Goal: Book appointment/travel/reservation

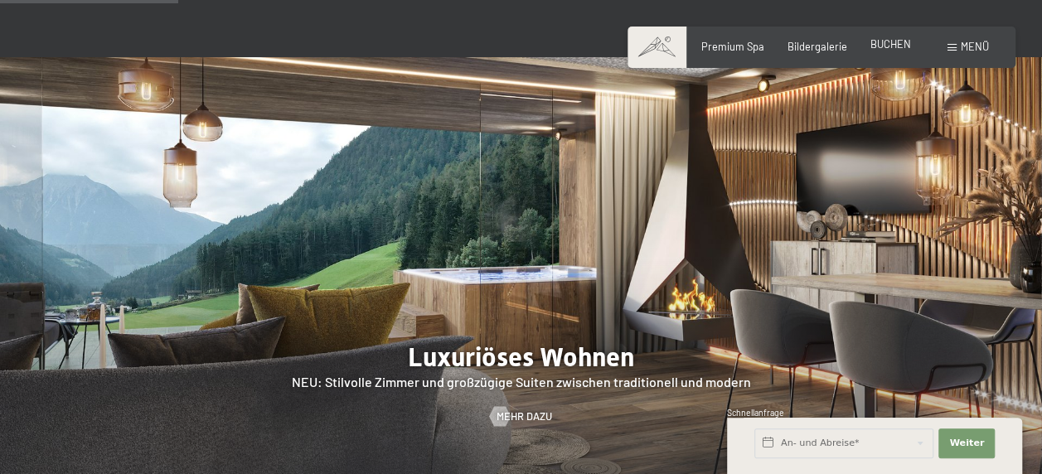
click at [881, 50] on span "BUCHEN" at bounding box center [890, 43] width 41 height 13
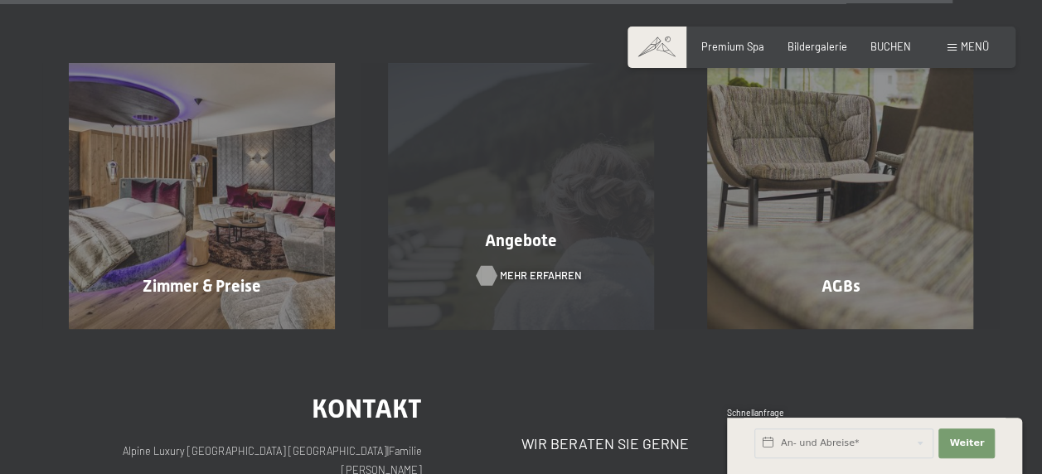
scroll to position [5345, 0]
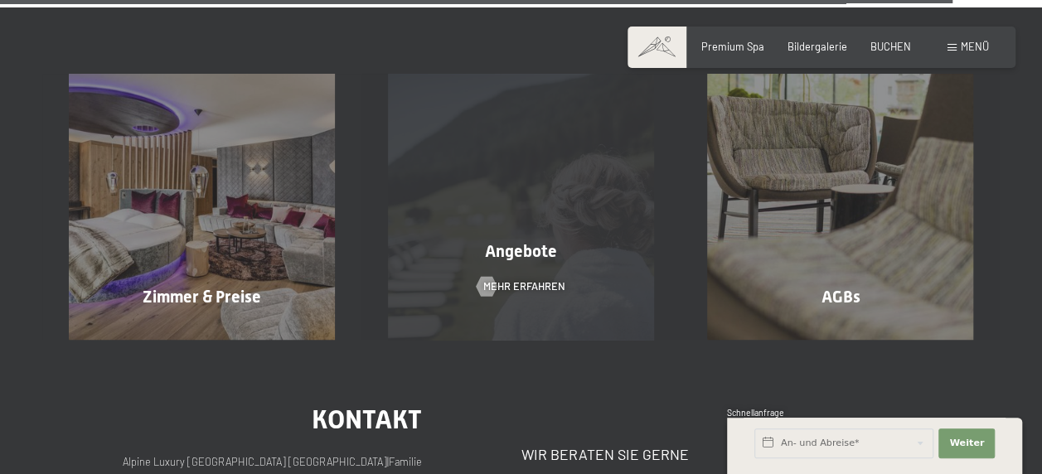
click at [507, 201] on div "Angebote Mehr erfahren" at bounding box center [520, 207] width 319 height 266
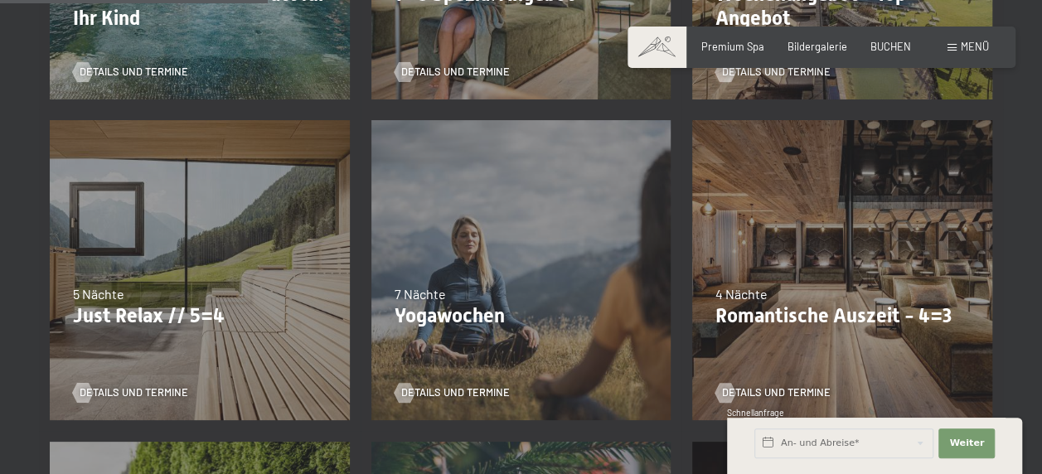
scroll to position [646, 0]
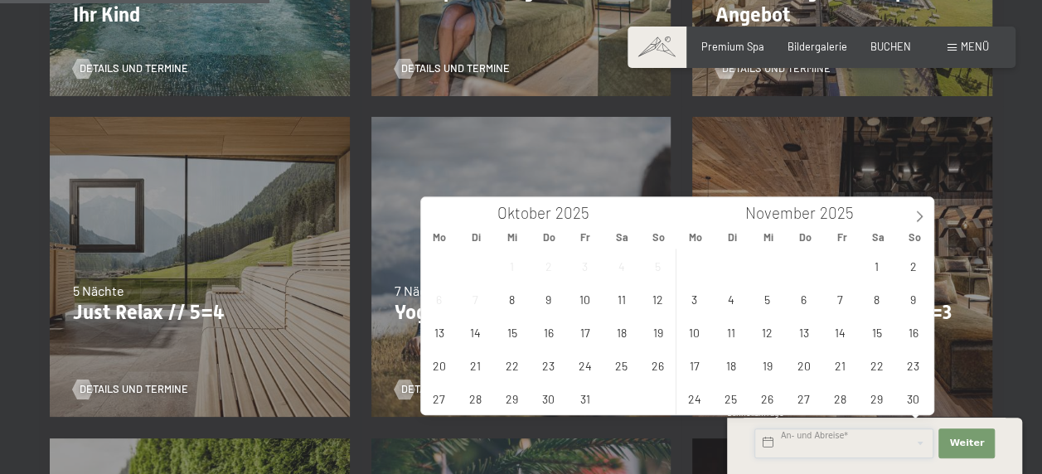
click at [819, 444] on input "text" at bounding box center [843, 443] width 179 height 30
click at [917, 219] on icon at bounding box center [919, 216] width 12 height 12
click at [920, 212] on icon at bounding box center [919, 216] width 12 height 12
type input "2026"
click at [874, 358] on span "24" at bounding box center [876, 365] width 32 height 32
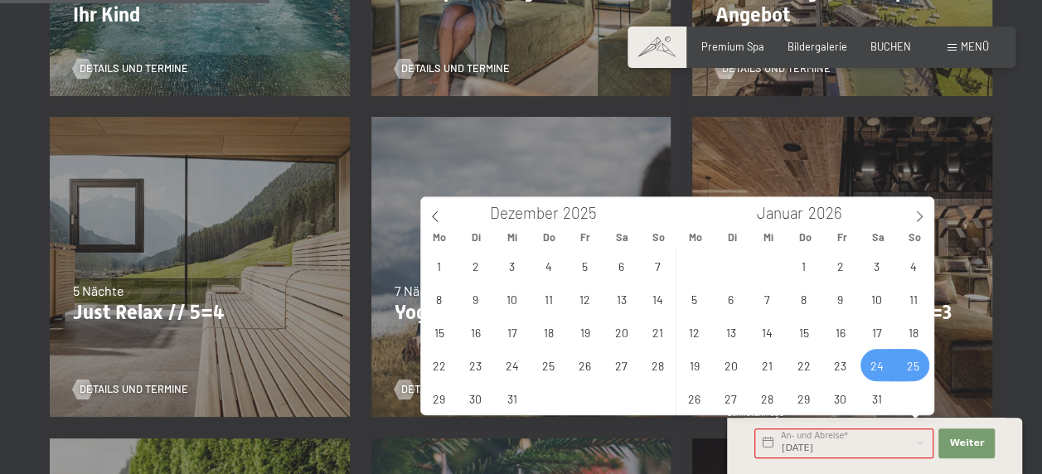
click at [913, 363] on span "25" at bounding box center [913, 365] width 32 height 32
type input "Sa. 24.01.2026 - So. 25.01.2026"
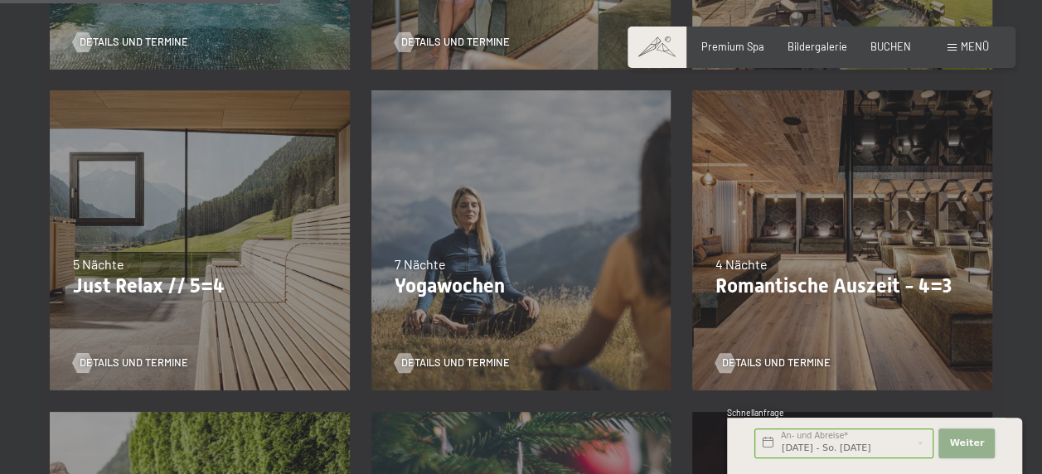
scroll to position [0, 0]
click at [990, 438] on button "Weiter Adressfelder ausblenden" at bounding box center [966, 443] width 56 height 30
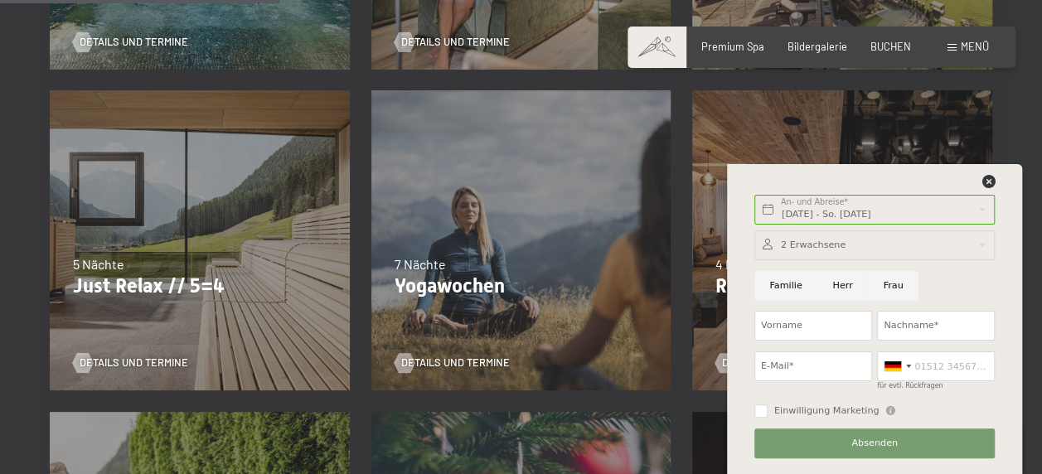
click at [832, 278] on input "Herr" at bounding box center [842, 286] width 51 height 30
radio input "true"
click at [840, 326] on input "Vorname" at bounding box center [813, 326] width 118 height 30
type input "h"
type input "Henrik"
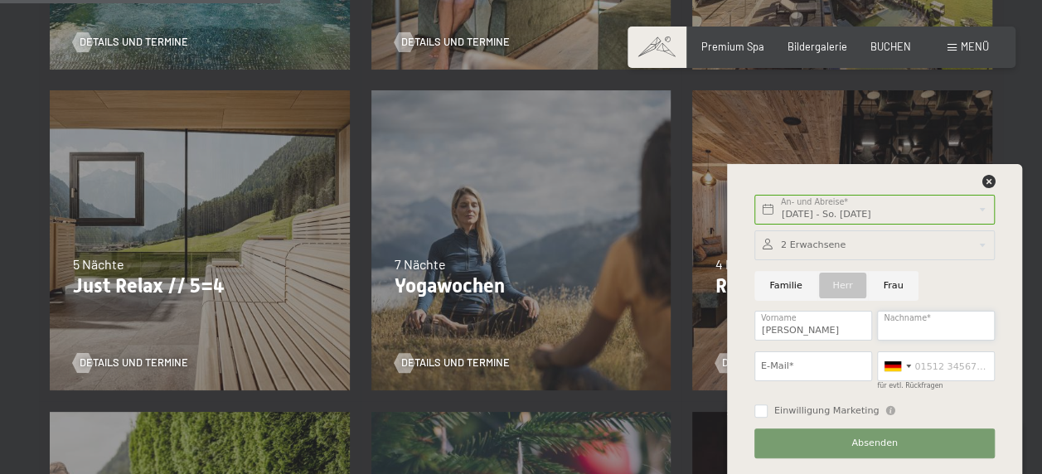
click at [903, 317] on input "Nachname*" at bounding box center [936, 326] width 118 height 30
type input "Würker"
click at [809, 363] on input "E-Mail*" at bounding box center [813, 366] width 118 height 30
type input "henrik.w@roesternest.de"
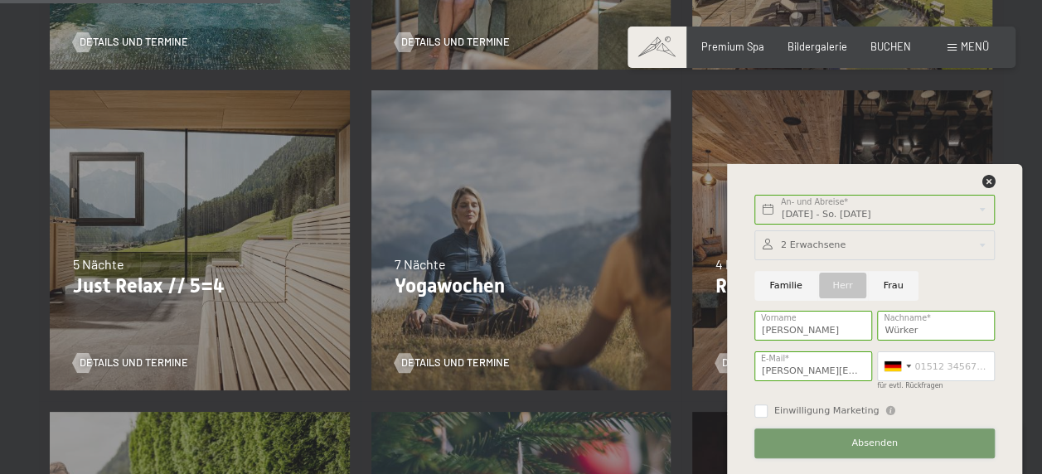
click at [887, 434] on button "Absenden" at bounding box center [874, 443] width 240 height 30
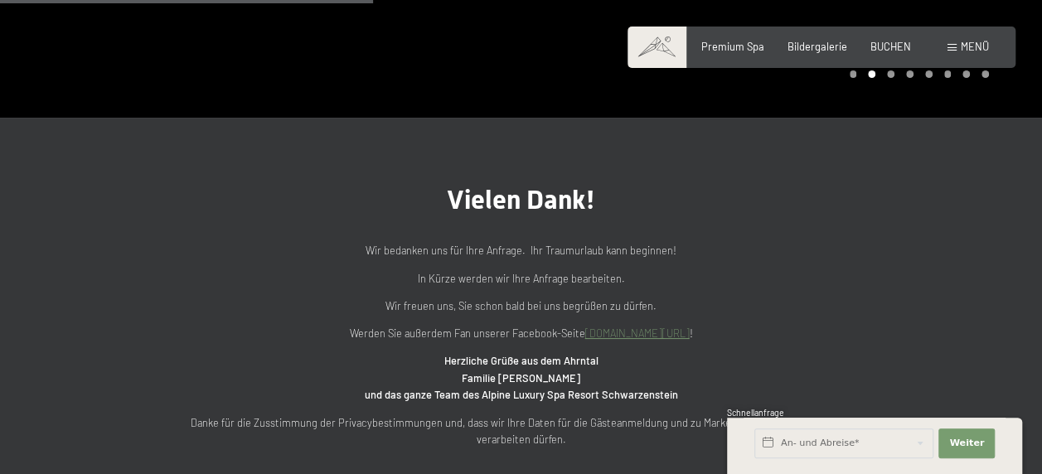
scroll to position [560, 0]
